Goal: Task Accomplishment & Management: Use online tool/utility

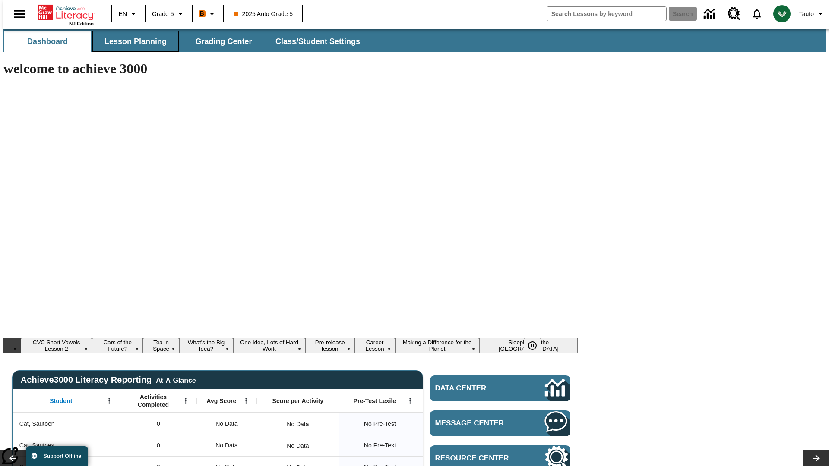
click at [132, 41] on span "Lesson Planning" at bounding box center [135, 42] width 62 height 10
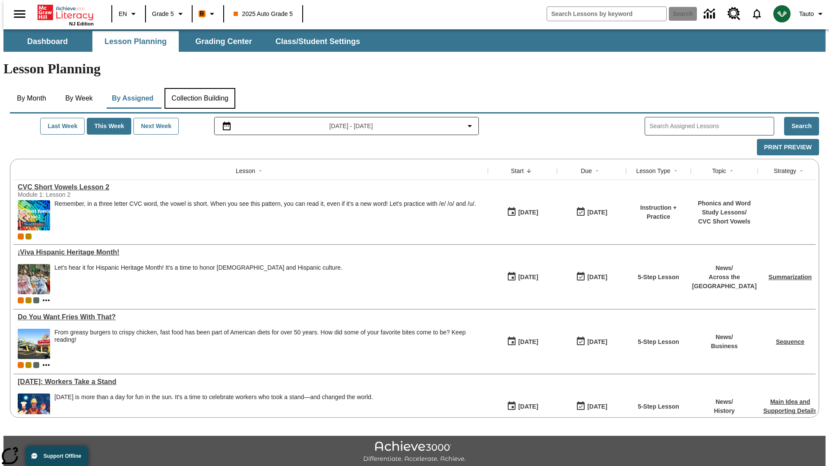
click at [199, 88] on button "Collection Building" at bounding box center [199, 98] width 71 height 21
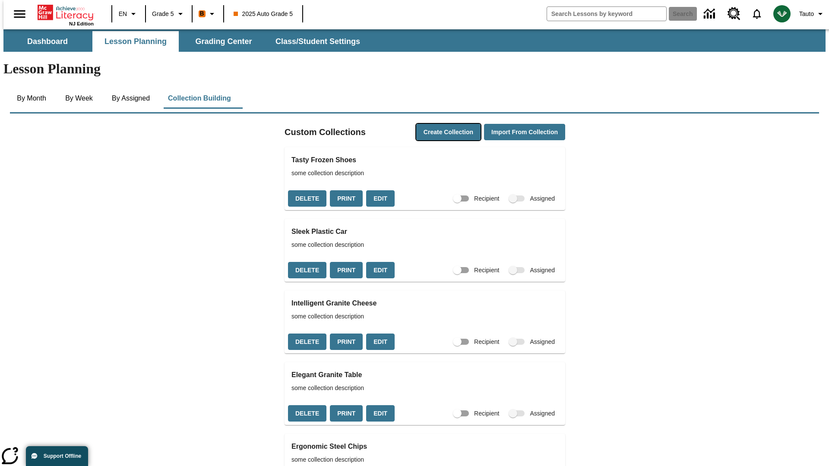
click at [432, 124] on button "Create Collection" at bounding box center [448, 132] width 64 height 17
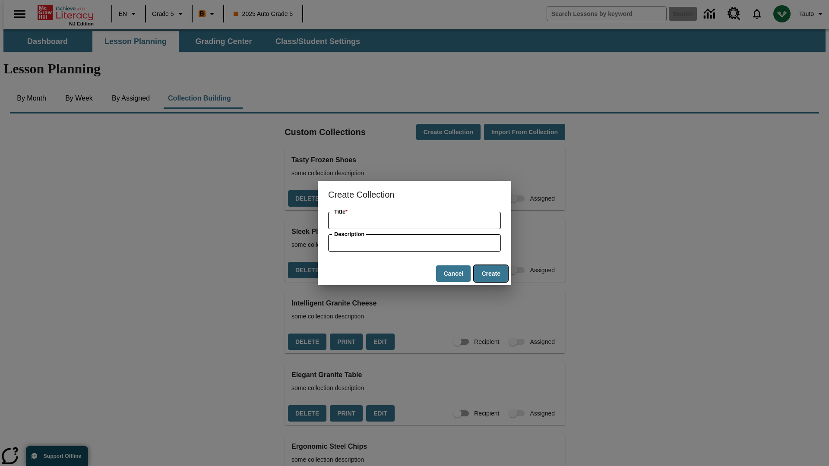
click at [490, 274] on button "Create" at bounding box center [491, 273] width 34 height 17
type input "Unbranded Plastic Mouse"
type input "some collection description"
click at [490, 274] on button "Create" at bounding box center [491, 273] width 34 height 17
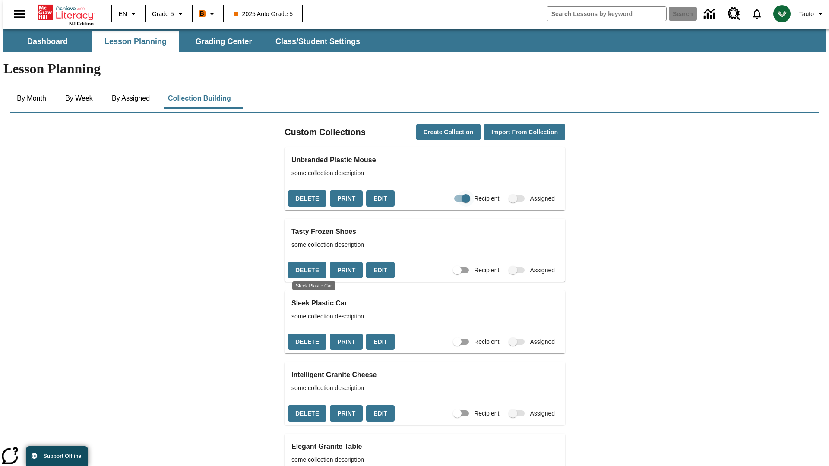
click at [448, 190] on input "Recipient" at bounding box center [465, 198] width 49 height 16
checkbox input "false"
click at [306, 190] on button "Delete" at bounding box center [307, 198] width 38 height 17
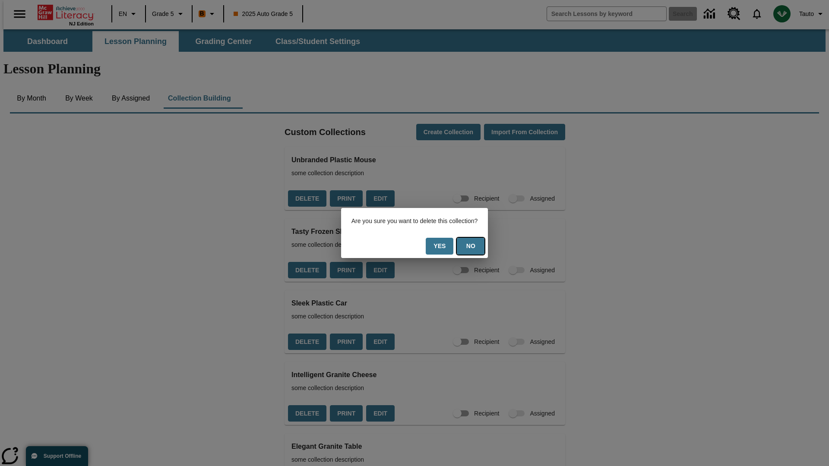
click at [476, 246] on button "No" at bounding box center [471, 246] width 28 height 17
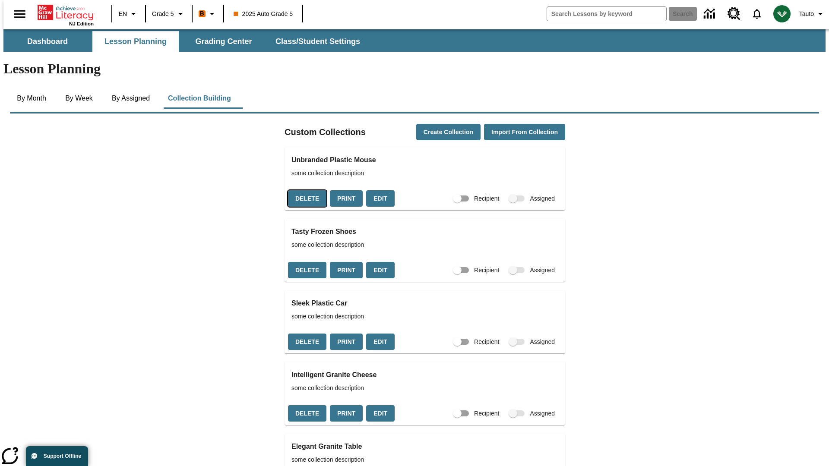
scroll to position [156, 0]
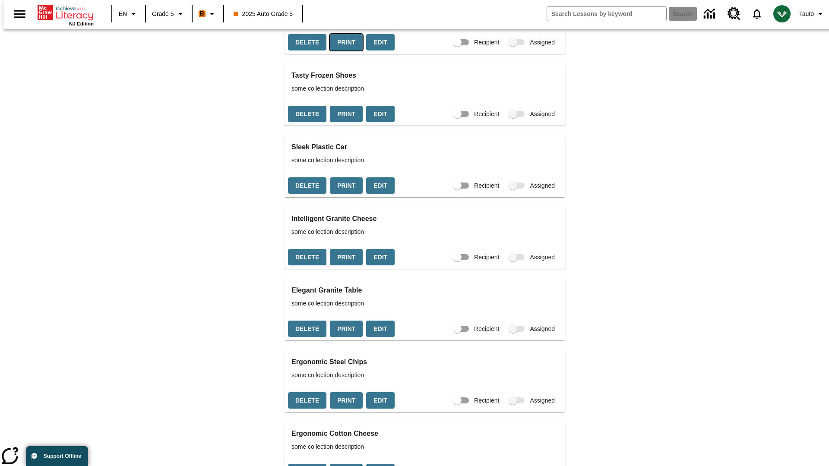
click at [344, 51] on button "Print" at bounding box center [346, 42] width 33 height 17
